Goal: Task Accomplishment & Management: Manage account settings

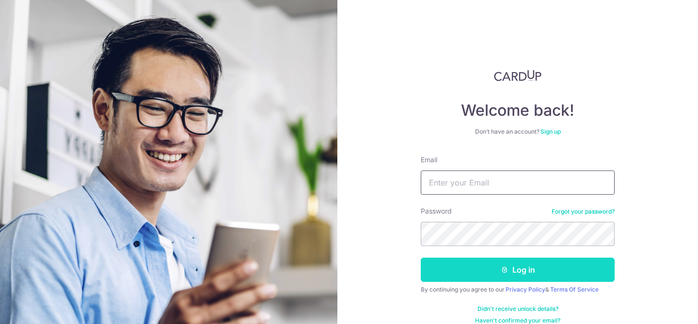
type input "[EMAIL_ADDRESS][DOMAIN_NAME]"
click at [483, 273] on button "Log in" at bounding box center [518, 270] width 194 height 24
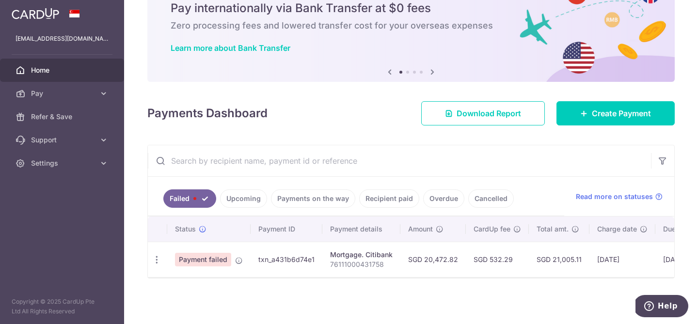
scroll to position [0, 103]
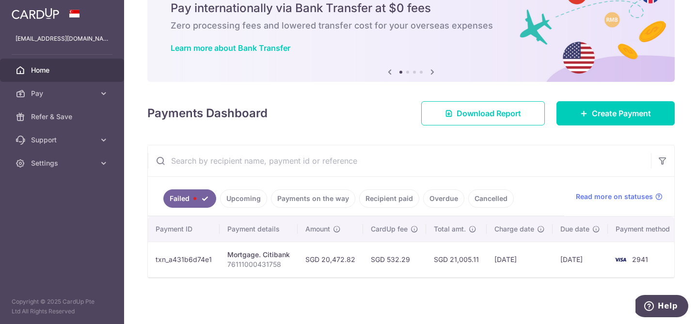
click at [176, 258] on td "txn_a431b6d74e1" at bounding box center [184, 259] width 72 height 35
drag, startPoint x: 602, startPoint y: 255, endPoint x: 613, endPoint y: 255, distance: 11.6
click at [602, 255] on td "01/09/2025" at bounding box center [580, 259] width 55 height 35
click at [615, 255] on img at bounding box center [620, 260] width 19 height 12
click at [562, 251] on td "01/09/2025" at bounding box center [580, 259] width 55 height 35
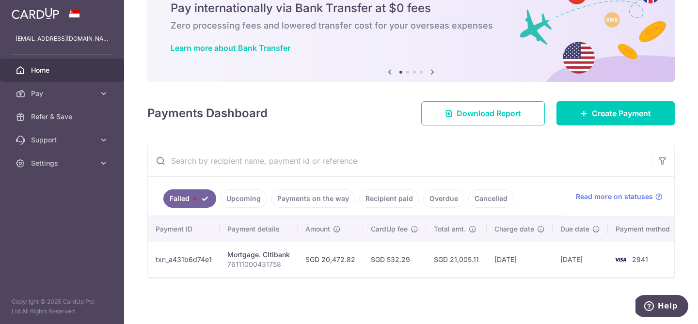
click at [198, 194] on link "Failed" at bounding box center [189, 199] width 53 height 18
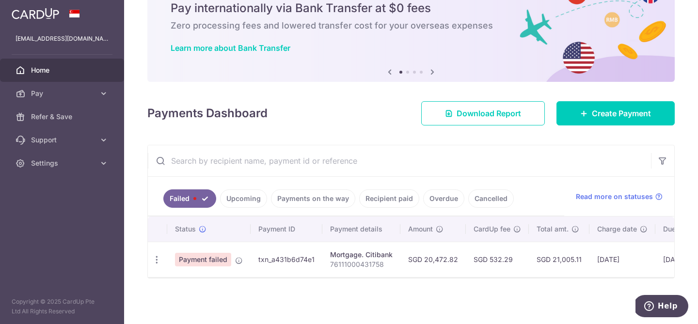
click at [204, 260] on span "Payment failed" at bounding box center [203, 260] width 56 height 14
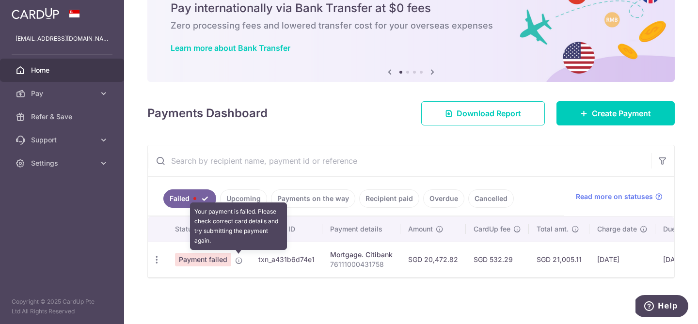
click at [239, 262] on icon at bounding box center [239, 261] width 8 height 8
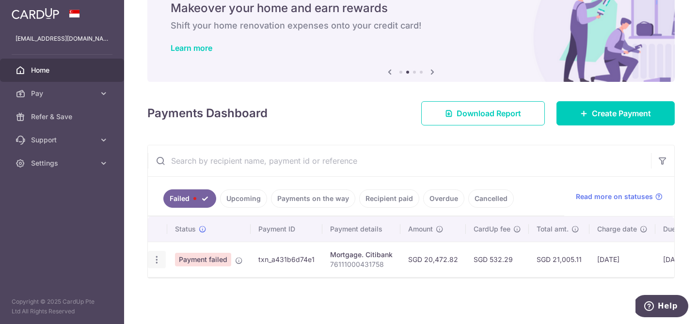
click at [159, 257] on icon "button" at bounding box center [157, 260] width 10 height 10
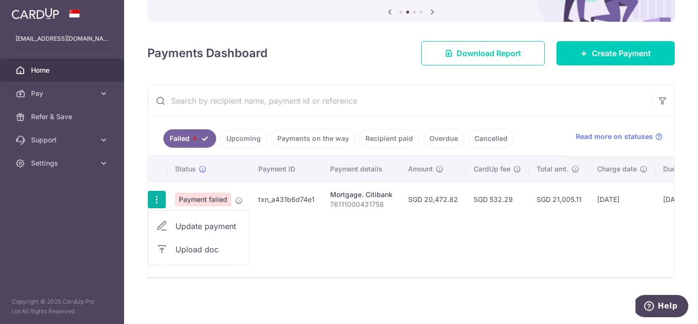
click at [204, 225] on span "Update payment" at bounding box center [209, 227] width 66 height 12
radio input "true"
type input "20,472.82"
type input "76111000431758"
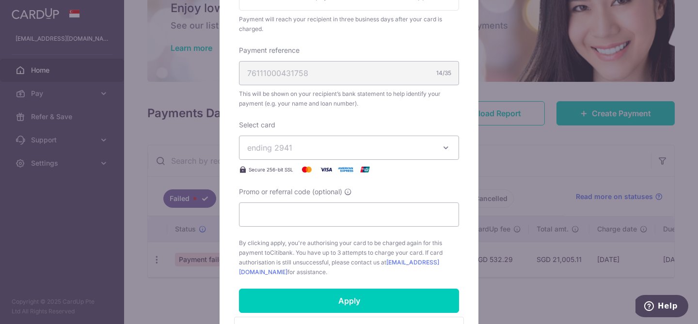
scroll to position [273, 0]
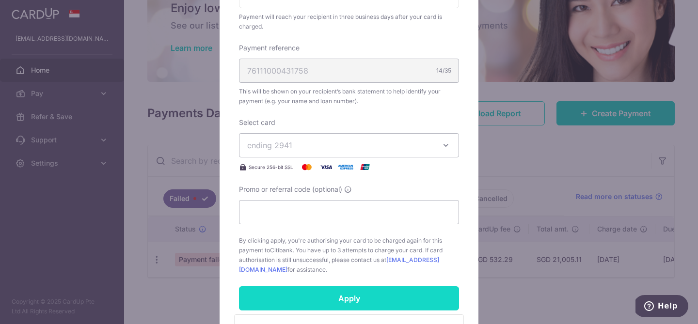
click at [321, 291] on input "Apply" at bounding box center [349, 299] width 220 height 24
